Goal: Task Accomplishment & Management: Manage account settings

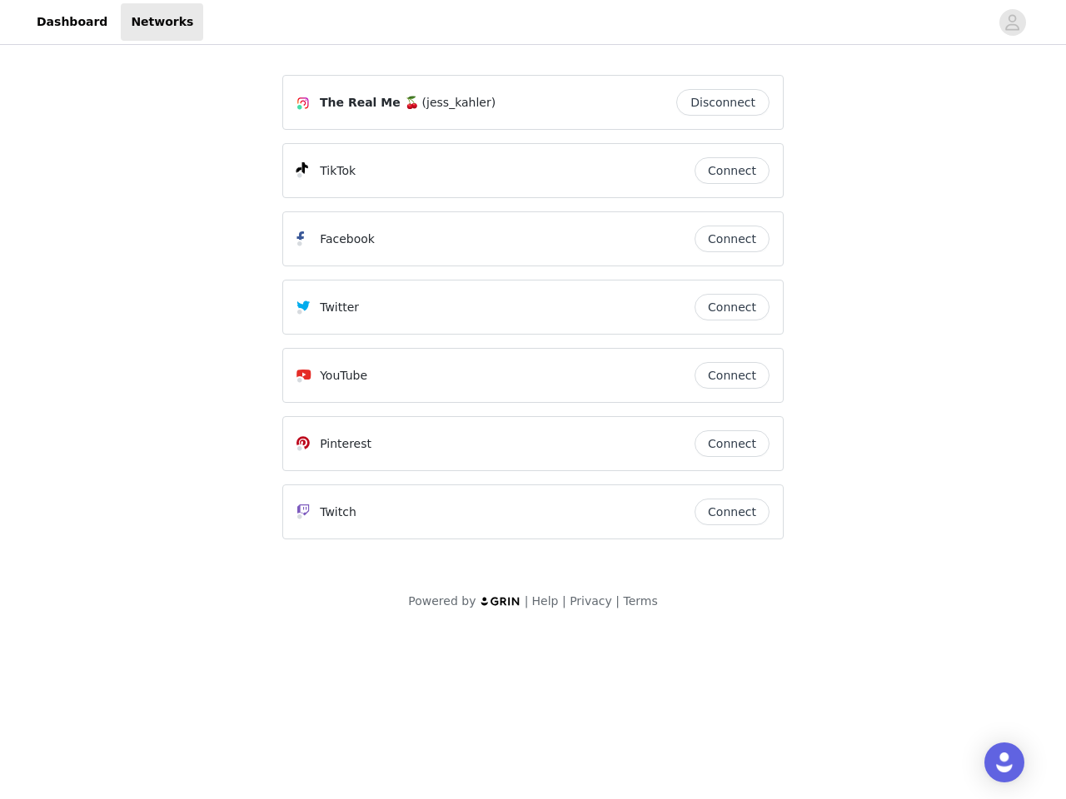
click at [533, 315] on div "Twitter" at bounding box center [495, 307] width 398 height 20
click at [533, 22] on div at bounding box center [596, 21] width 786 height 37
click at [1012, 22] on icon "avatar" at bounding box center [1012, 22] width 16 height 27
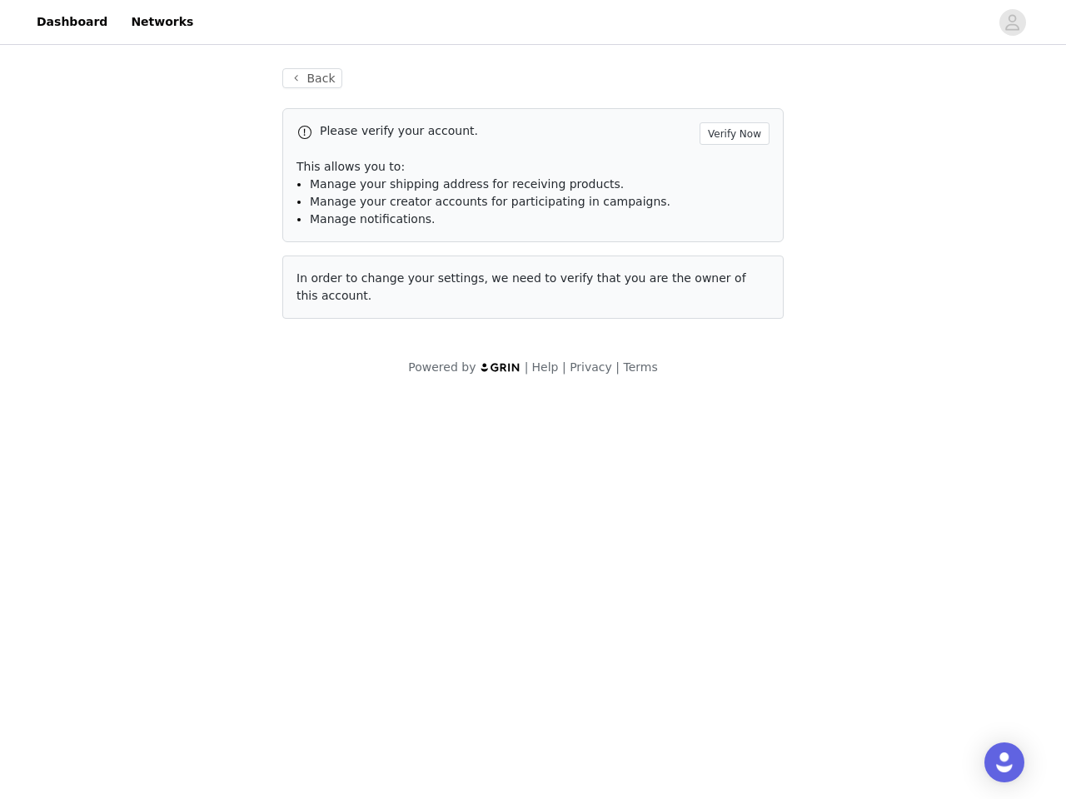
click at [727, 102] on div "Back Please verify your account. Verify Now This allows you to: Manage your shi…" at bounding box center [532, 193] width 541 height 291
click at [732, 171] on p "This allows you to:" at bounding box center [532, 166] width 473 height 17
click at [732, 239] on div "Please verify your account. Verify Now This allows you to: Manage your shipping…" at bounding box center [532, 175] width 501 height 134
click at [732, 307] on div "Back Please verify your account. Verify Now This allows you to: Manage your shi…" at bounding box center [532, 193] width 541 height 291
click at [732, 376] on div "Powered by | Help | Privacy | Terms" at bounding box center [533, 377] width 1066 height 37
